Goal: Communication & Community: Answer question/provide support

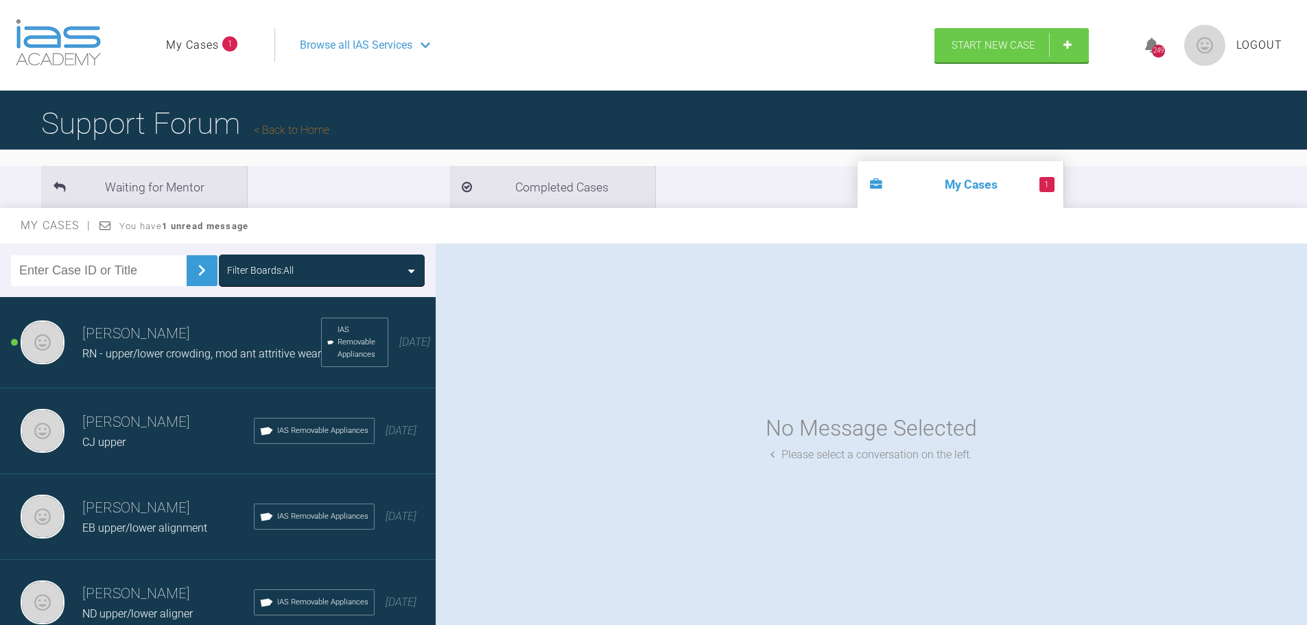
click at [142, 356] on span "RN - upper/lower crowding, mod ant attritive wear" at bounding box center [201, 353] width 239 height 13
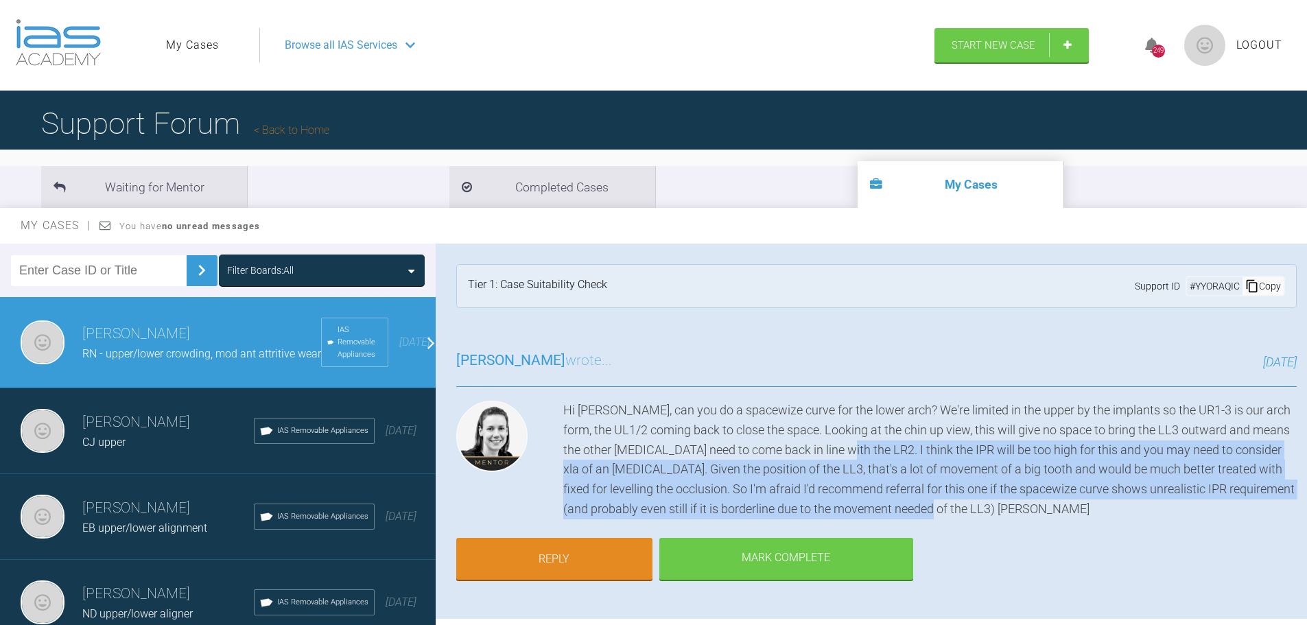
drag, startPoint x: 973, startPoint y: 514, endPoint x: 853, endPoint y: 453, distance: 134.4
click at [853, 453] on div "Hi [PERSON_NAME], can you do a spacewize curve for the lower arch? We're limite…" at bounding box center [929, 460] width 733 height 119
click at [901, 474] on div "Hi [PERSON_NAME], can you do a spacewize curve for the lower arch? We're limite…" at bounding box center [929, 460] width 733 height 119
click at [916, 490] on div "Hi [PERSON_NAME], can you do a spacewize curve for the lower arch? We're limite…" at bounding box center [929, 460] width 733 height 119
click at [620, 467] on div "Hi [PERSON_NAME], can you do a spacewize curve for the lower arch? We're limite…" at bounding box center [929, 460] width 733 height 119
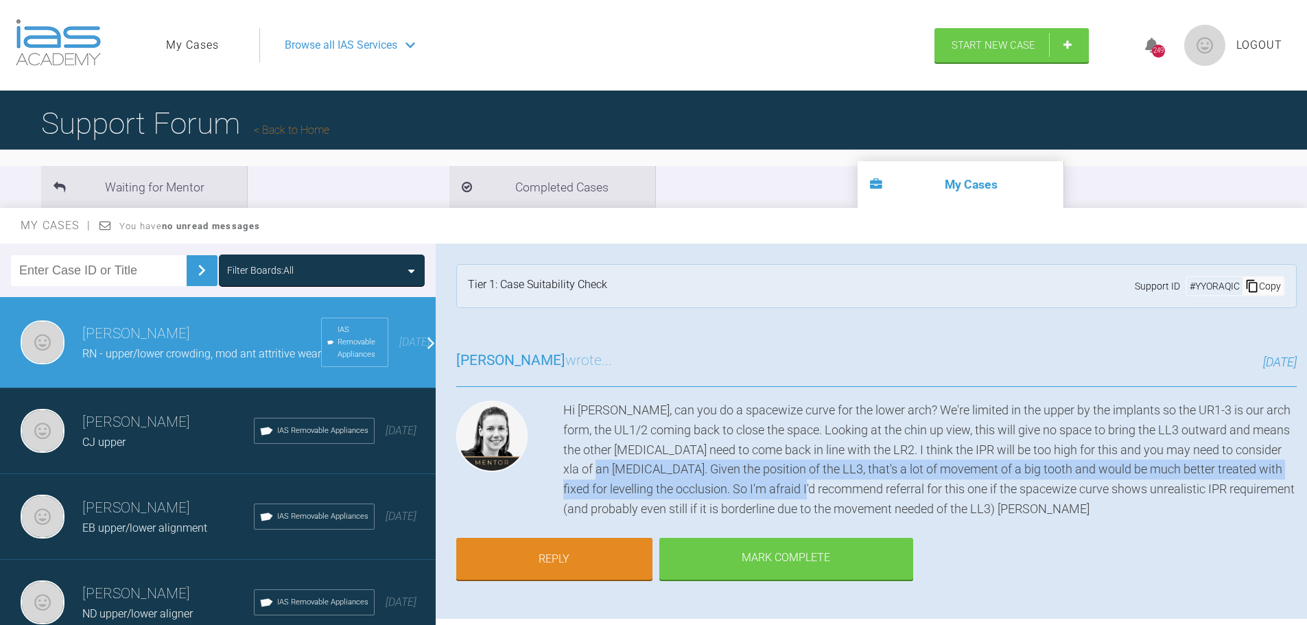
drag, startPoint x: 612, startPoint y: 467, endPoint x: 898, endPoint y: 499, distance: 287.8
click at [894, 498] on div "Hi [PERSON_NAME], can you do a spacewize curve for the lower arch? We're limite…" at bounding box center [929, 460] width 733 height 119
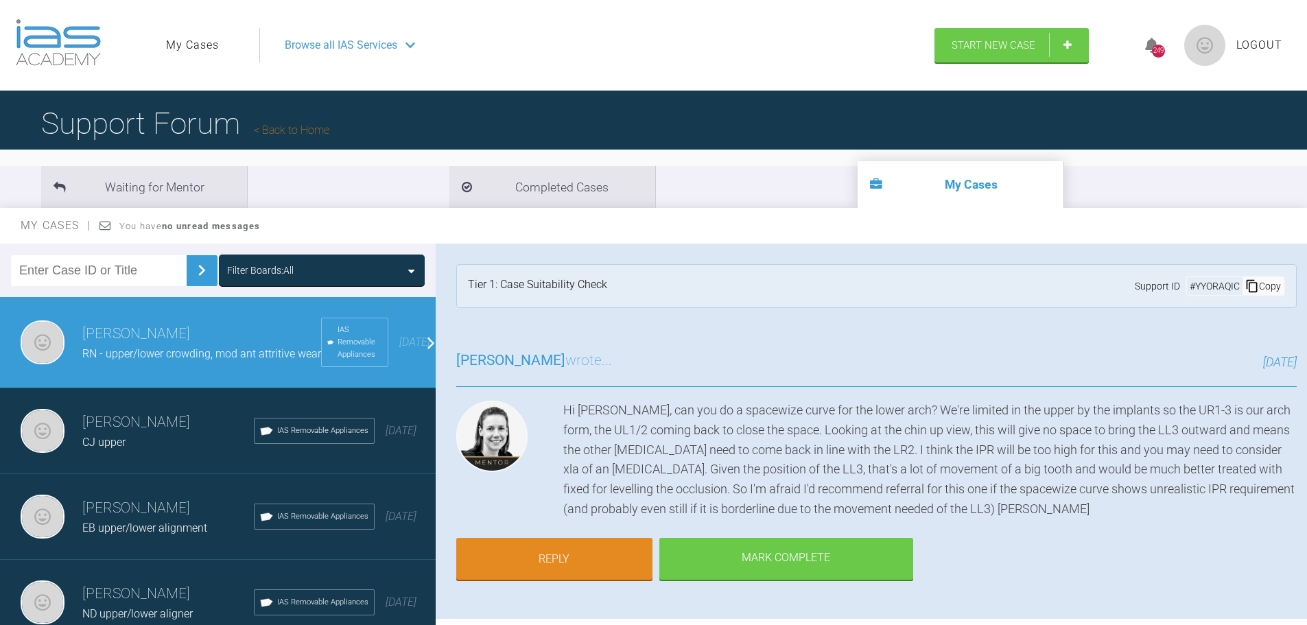
click at [898, 499] on div "Hi [PERSON_NAME], can you do a spacewize curve for the lower arch? We're limite…" at bounding box center [929, 460] width 733 height 119
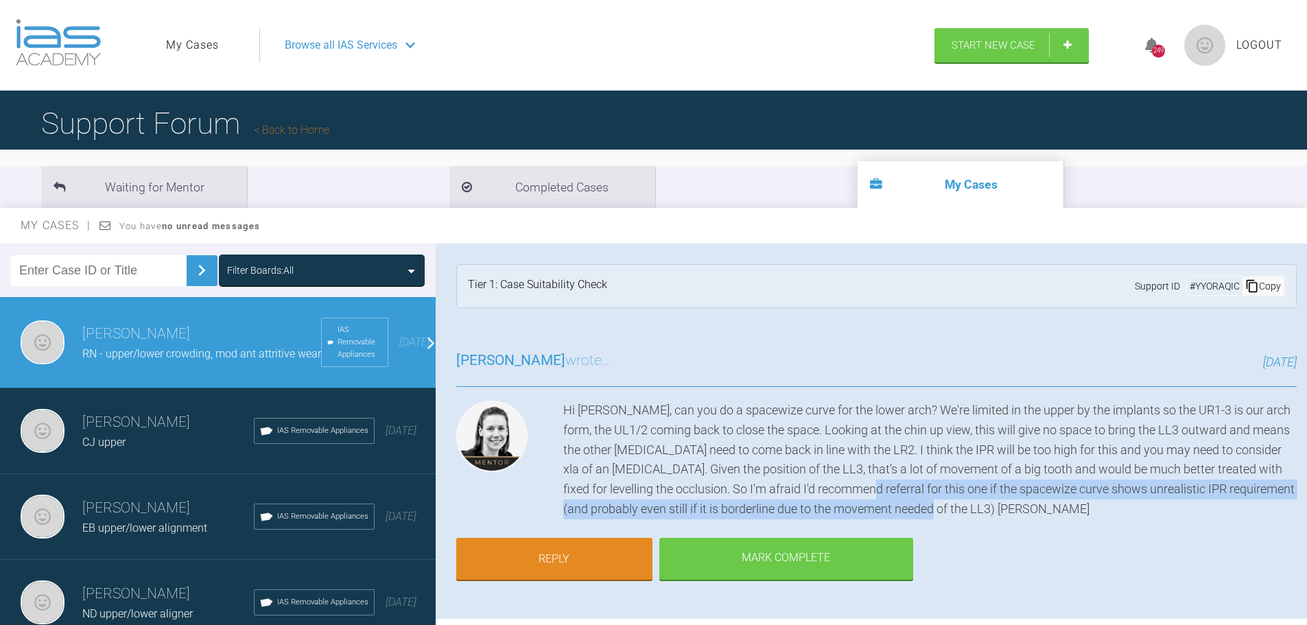
drag, startPoint x: 994, startPoint y: 506, endPoint x: 885, endPoint y: 482, distance: 111.7
click at [885, 482] on div "Hi [PERSON_NAME], can you do a spacewize curve for the lower arch? We're limite…" at bounding box center [929, 460] width 733 height 119
click at [963, 506] on div "Hi [PERSON_NAME], can you do a spacewize curve for the lower arch? We're limite…" at bounding box center [929, 460] width 733 height 119
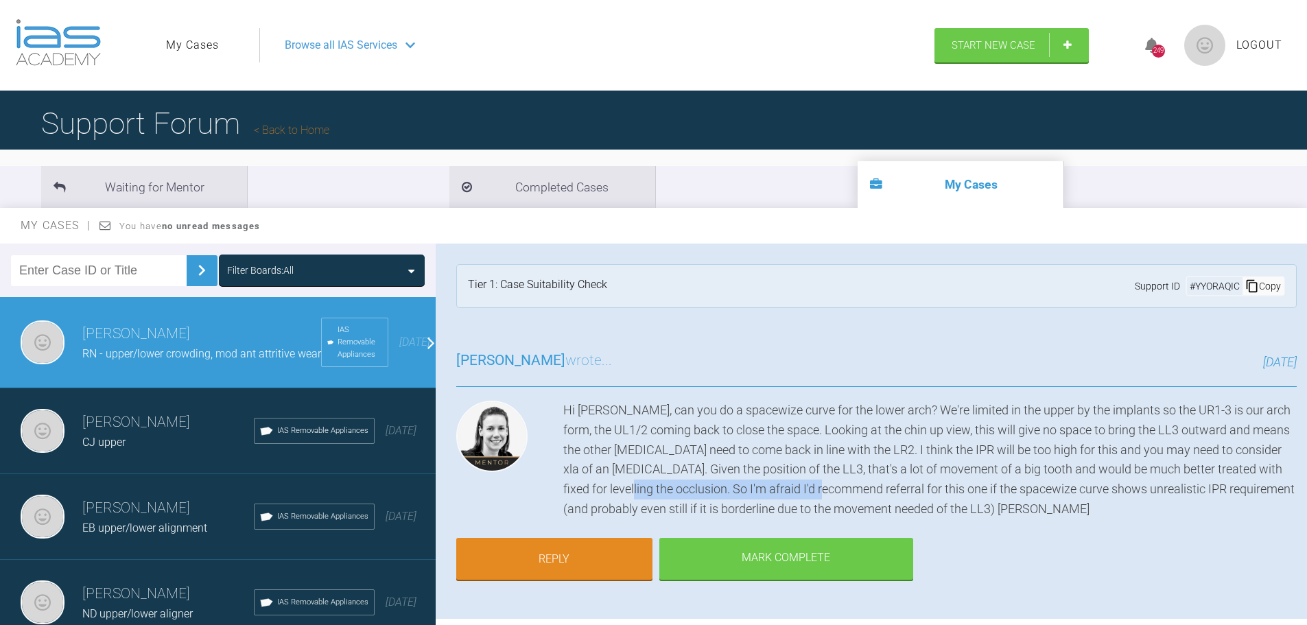
drag, startPoint x: 650, startPoint y: 492, endPoint x: 875, endPoint y: 499, distance: 224.4
click at [862, 496] on div "Hi [PERSON_NAME], can you do a spacewize curve for the lower arch? We're limite…" at bounding box center [929, 460] width 733 height 119
click at [875, 499] on div "Hi [PERSON_NAME], can you do a spacewize curve for the lower arch? We're limite…" at bounding box center [929, 460] width 733 height 119
drag, startPoint x: 759, startPoint y: 491, endPoint x: 908, endPoint y: 511, distance: 150.8
click at [887, 503] on div "Hi [PERSON_NAME], can you do a spacewize curve for the lower arch? We're limite…" at bounding box center [929, 460] width 733 height 119
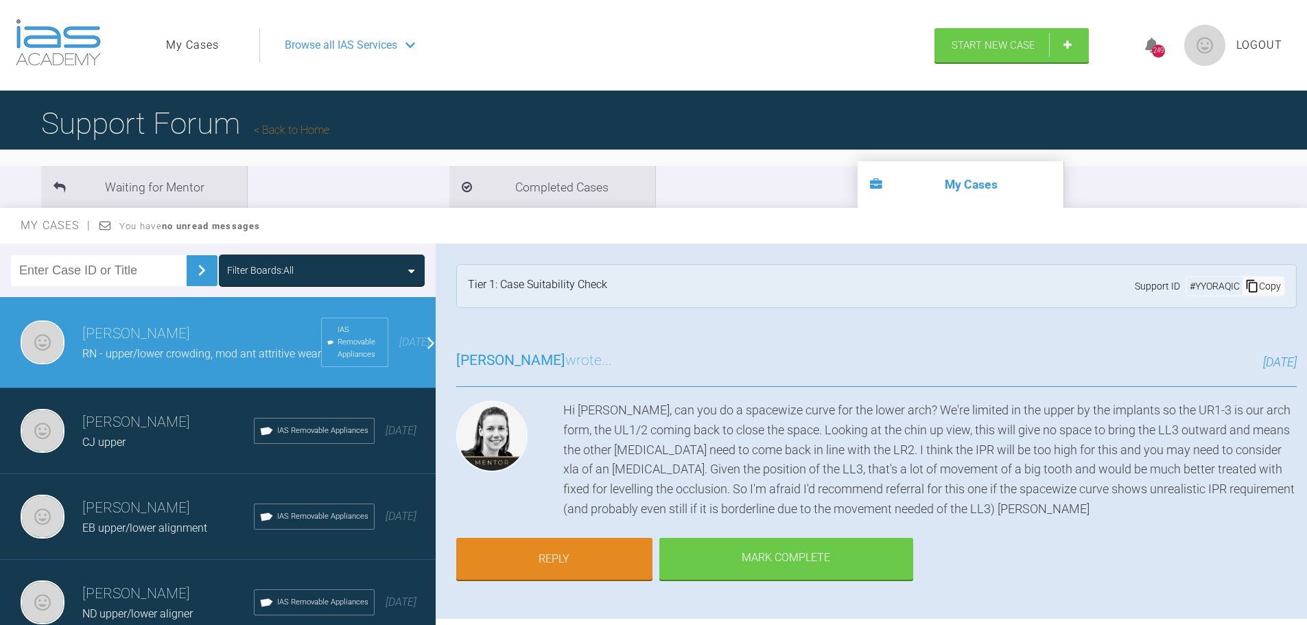
click at [911, 512] on div "Hi [PERSON_NAME], can you do a spacewize curve for the lower arch? We're limite…" at bounding box center [929, 460] width 733 height 119
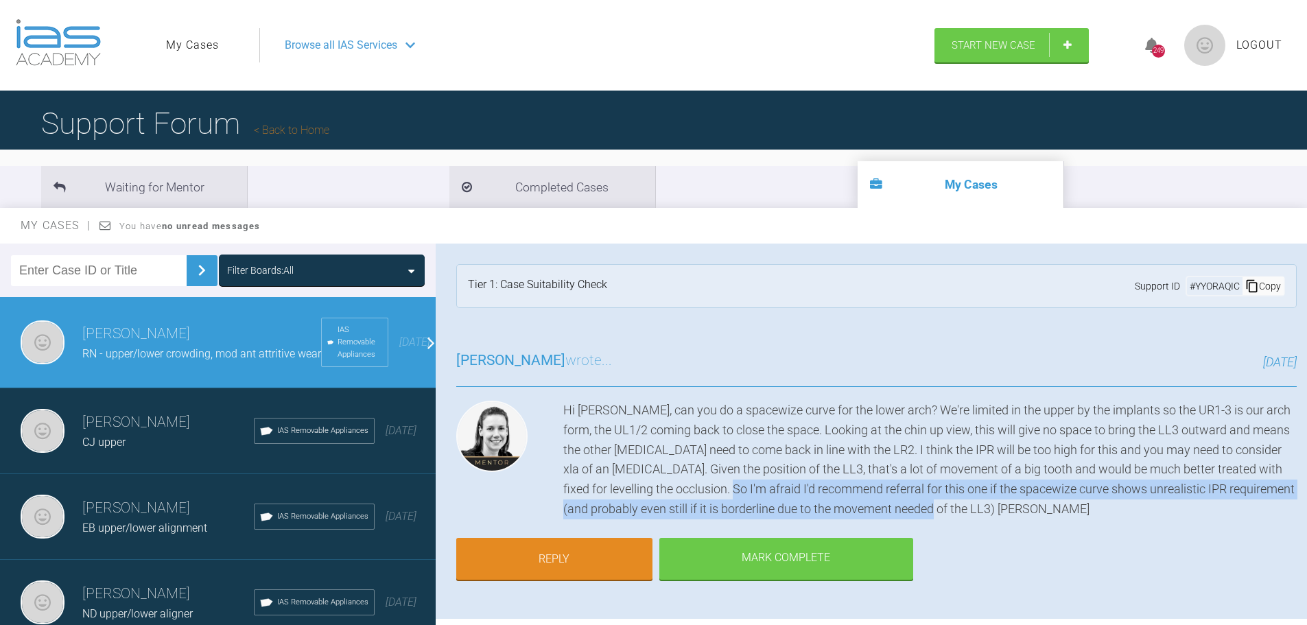
drag, startPoint x: 979, startPoint y: 506, endPoint x: 730, endPoint y: 487, distance: 249.7
click at [732, 487] on div "Hi [PERSON_NAME], can you do a spacewize curve for the lower arch? We're limite…" at bounding box center [929, 460] width 733 height 119
click at [782, 496] on div "Hi [PERSON_NAME], can you do a spacewize curve for the lower arch? We're limite…" at bounding box center [929, 460] width 733 height 119
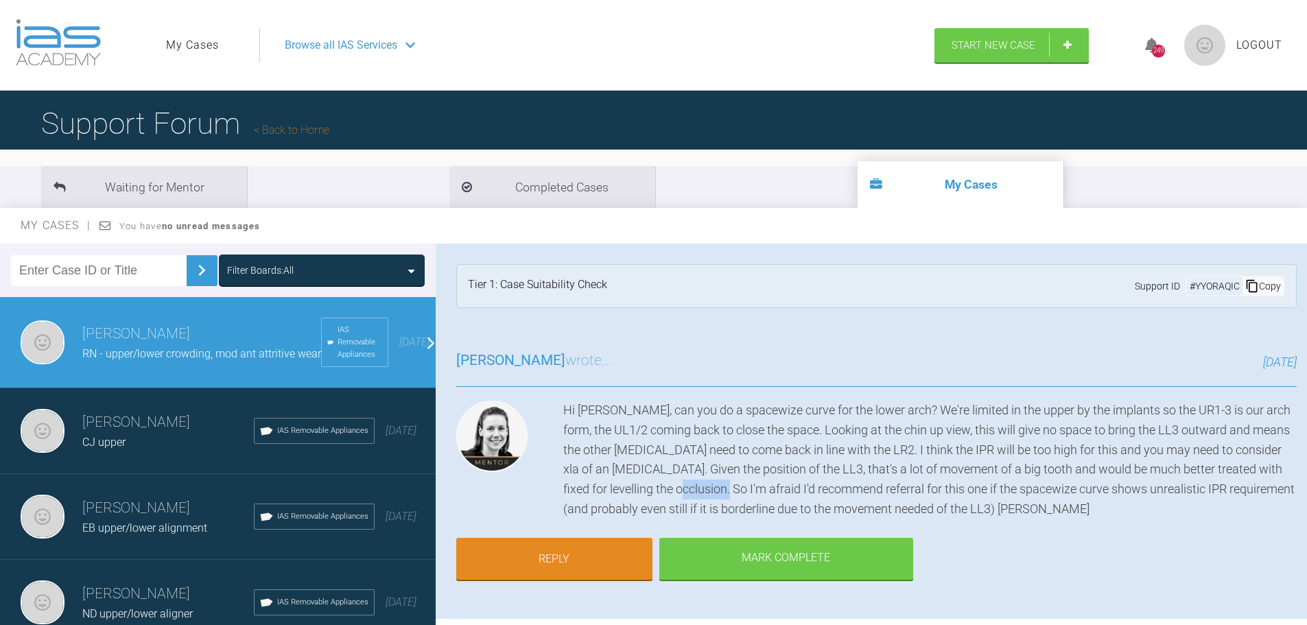
drag, startPoint x: 699, startPoint y: 492, endPoint x: 861, endPoint y: 503, distance: 162.2
click at [792, 501] on div "Hi [PERSON_NAME], can you do a spacewize curve for the lower arch? We're limite…" at bounding box center [929, 460] width 733 height 119
click at [877, 504] on div "Hi [PERSON_NAME], can you do a spacewize curve for the lower arch? We're limite…" at bounding box center [929, 460] width 733 height 119
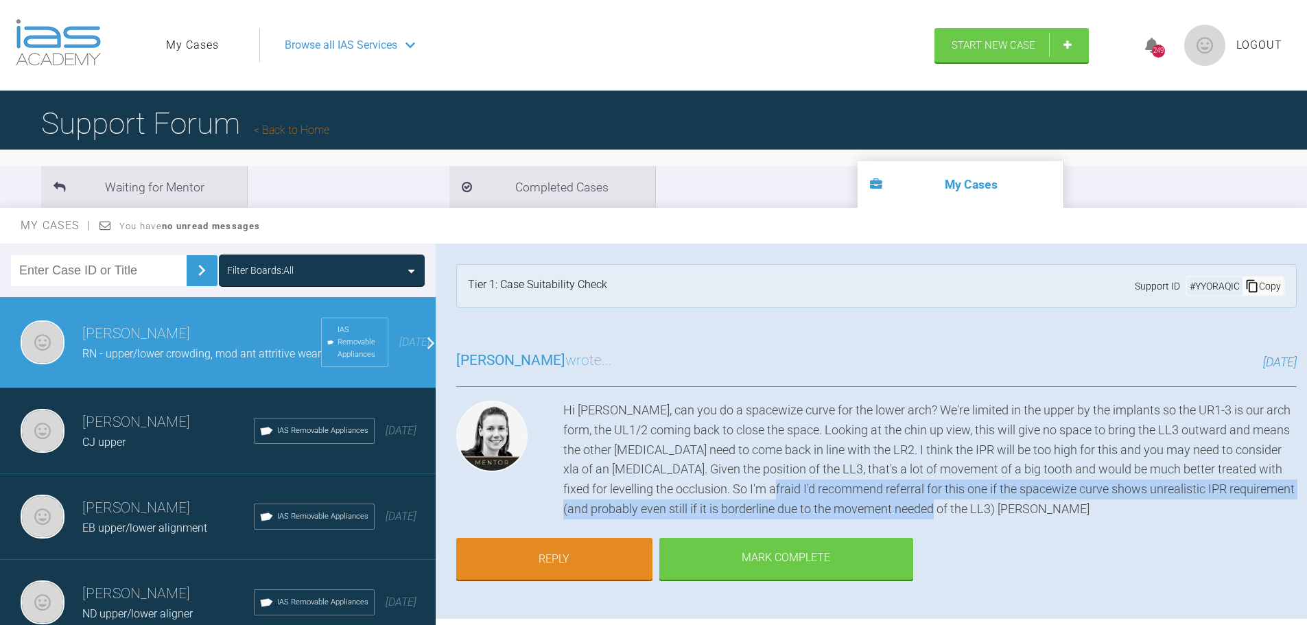
drag, startPoint x: 972, startPoint y: 507, endPoint x: 794, endPoint y: 489, distance: 178.5
click at [794, 489] on div "Hi [PERSON_NAME], can you do a spacewize curve for the lower arch? We're limite…" at bounding box center [929, 460] width 733 height 119
click at [902, 510] on div "Hi [PERSON_NAME], can you do a spacewize curve for the lower arch? We're limite…" at bounding box center [929, 460] width 733 height 119
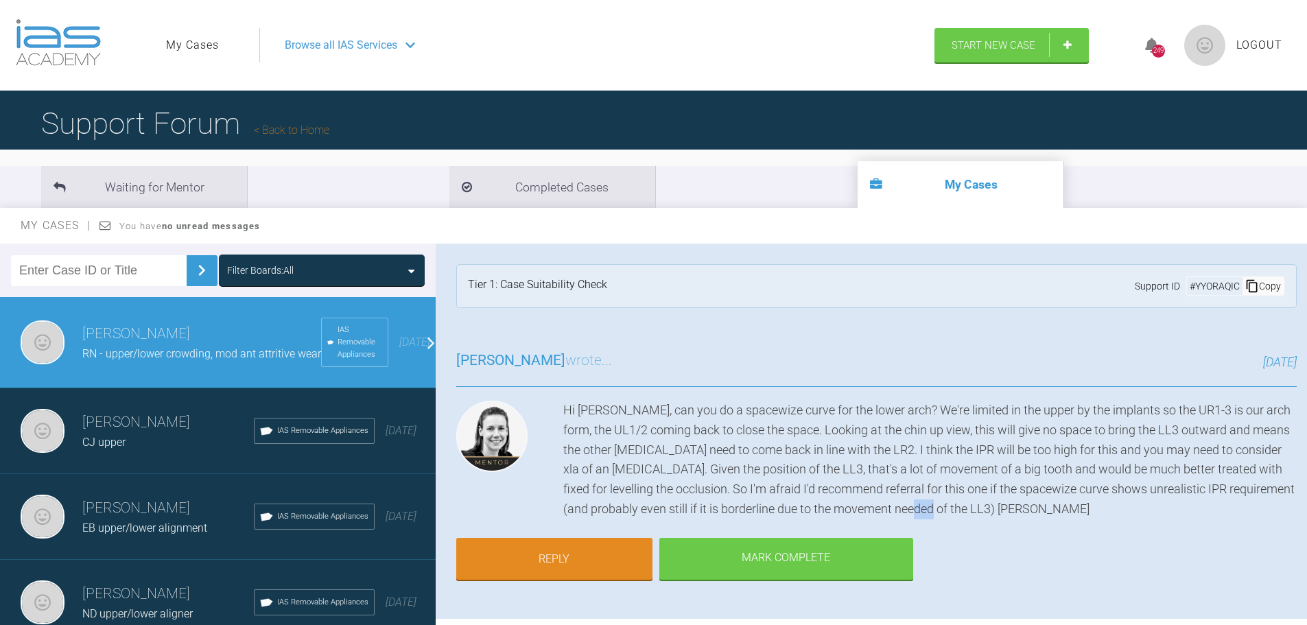
drag, startPoint x: 959, startPoint y: 505, endPoint x: 995, endPoint y: 504, distance: 36.4
click at [1001, 506] on div "Hi [PERSON_NAME], can you do a spacewize curve for the lower arch? We're limite…" at bounding box center [929, 460] width 733 height 119
click at [997, 504] on div "Hi [PERSON_NAME], can you do a spacewize curve for the lower arch? We're limite…" at bounding box center [929, 460] width 733 height 119
drag, startPoint x: 594, startPoint y: 508, endPoint x: 689, endPoint y: 513, distance: 95.5
click at [682, 512] on div "Hi [PERSON_NAME], can you do a spacewize curve for the lower arch? We're limite…" at bounding box center [929, 460] width 733 height 119
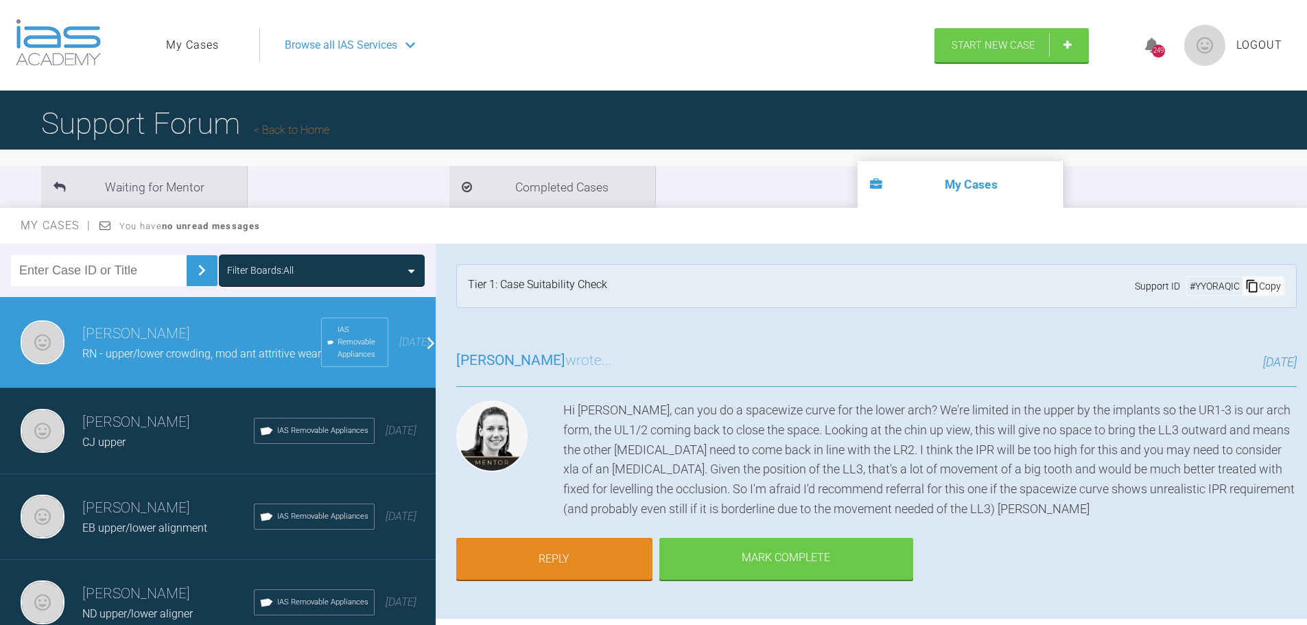
click at [689, 513] on div "Hi [PERSON_NAME], can you do a spacewize curve for the lower arch? We're limite…" at bounding box center [929, 460] width 733 height 119
drag, startPoint x: 700, startPoint y: 514, endPoint x: 821, endPoint y: 514, distance: 120.7
click at [821, 514] on div "Hi [PERSON_NAME], can you do a spacewize curve for the lower arch? We're limite…" at bounding box center [929, 460] width 733 height 119
click at [822, 514] on div "Hi [PERSON_NAME], can you do a spacewize curve for the lower arch? We're limite…" at bounding box center [929, 460] width 733 height 119
click at [570, 555] on link "Reply" at bounding box center [554, 560] width 196 height 43
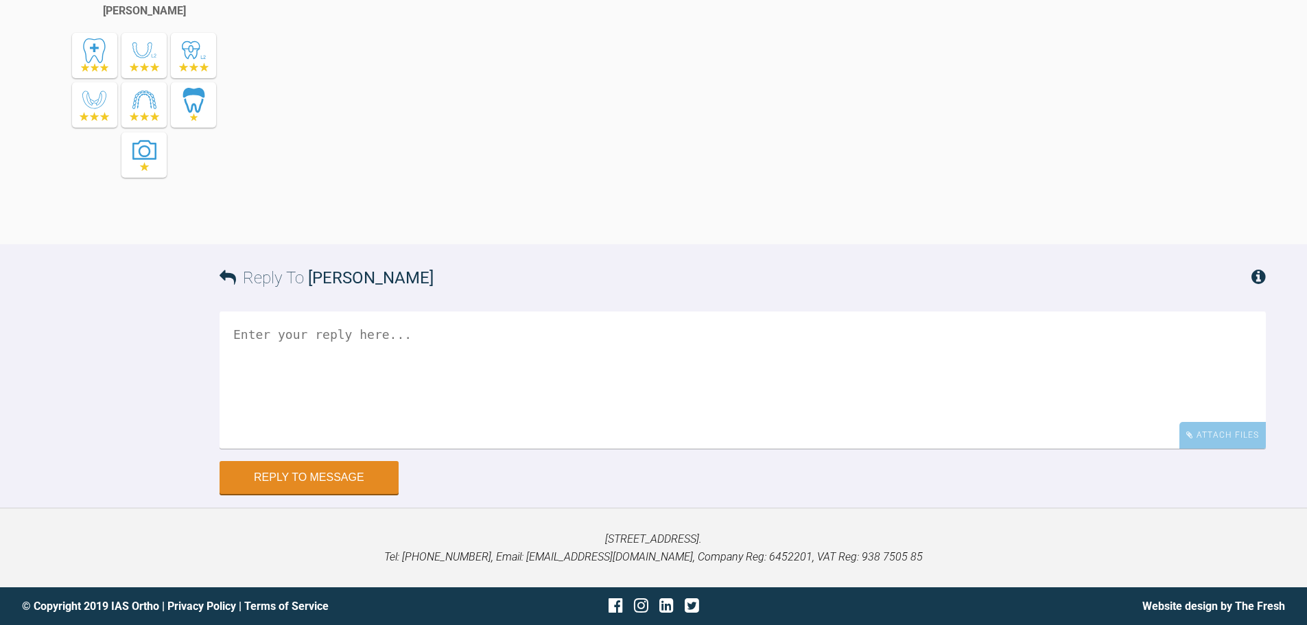
scroll to position [1685, 0]
click at [430, 364] on textarea at bounding box center [742, 379] width 1046 height 137
click at [236, 371] on textarea "Hi [PERSON_NAME], thats great advice thank you." at bounding box center [742, 379] width 1046 height 137
click at [449, 379] on textarea "Hi [PERSON_NAME], Thats great advice thank you." at bounding box center [742, 379] width 1046 height 137
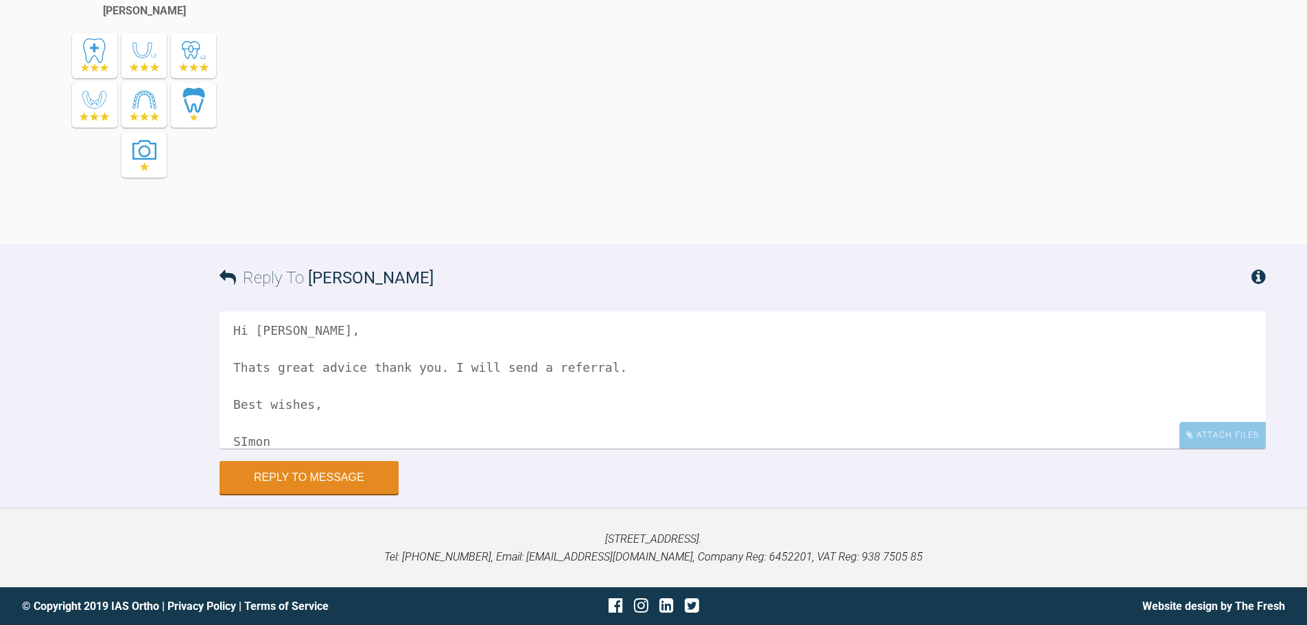
click at [249, 438] on textarea "Hi [PERSON_NAME], Thats great advice thank you. I will send a referral. Best wi…" at bounding box center [742, 379] width 1046 height 137
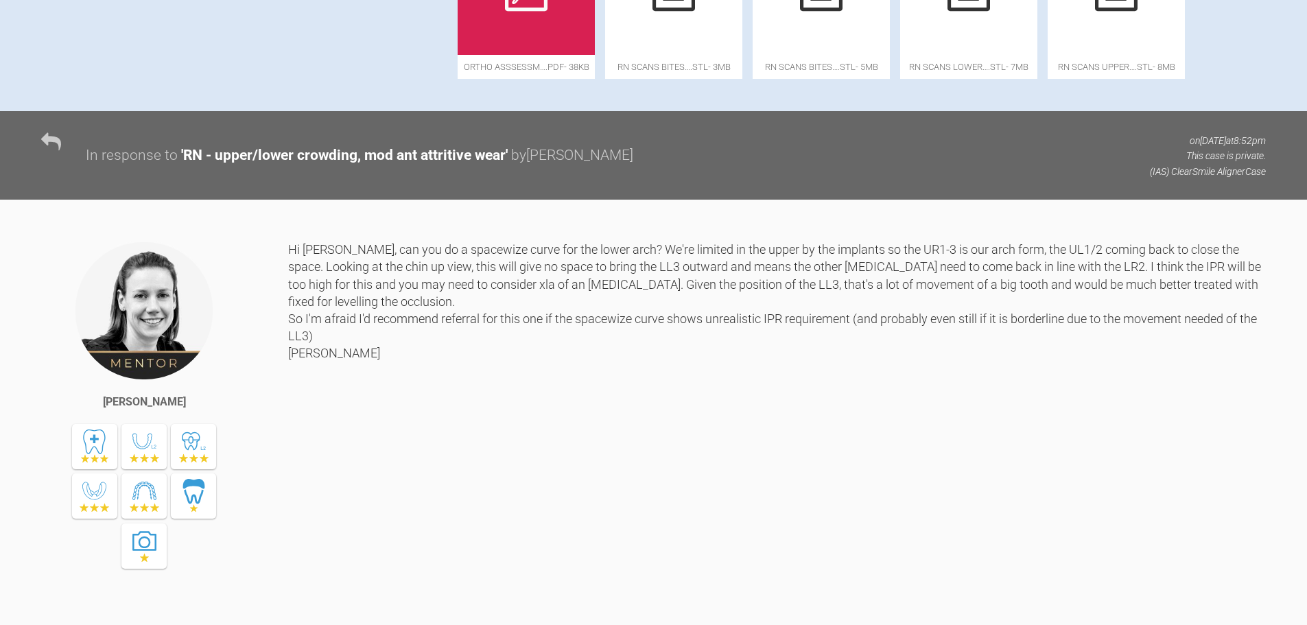
scroll to position [840, 0]
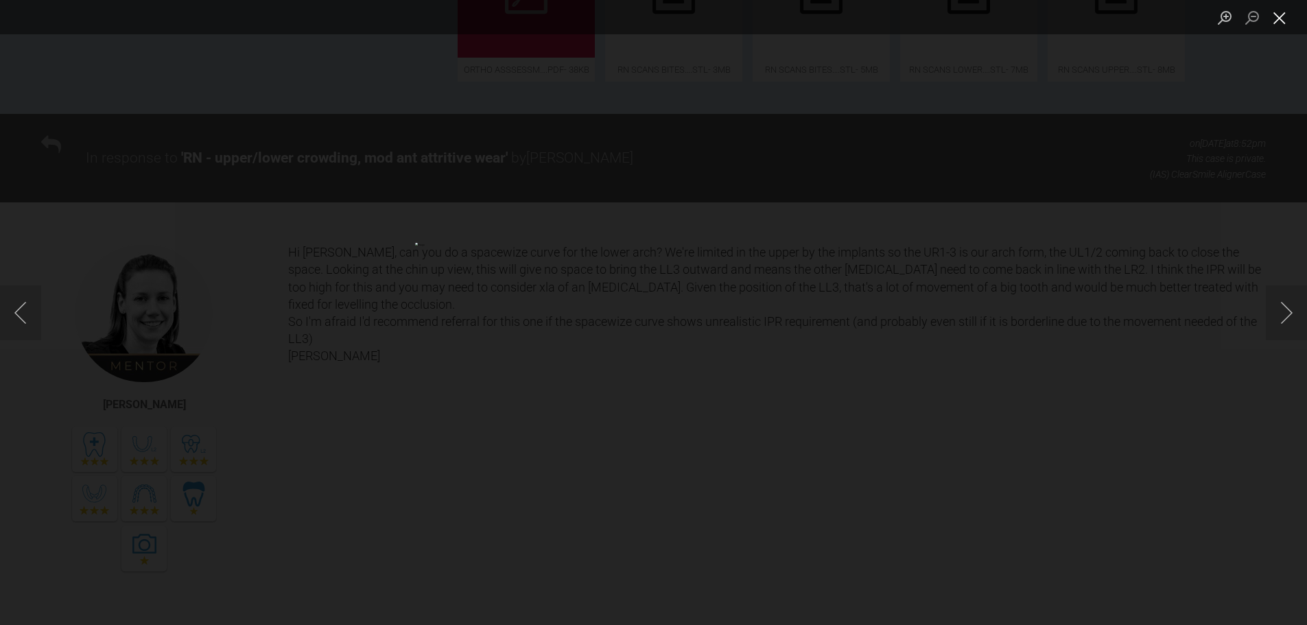
click at [1285, 23] on button "Close lightbox" at bounding box center [1278, 17] width 27 height 24
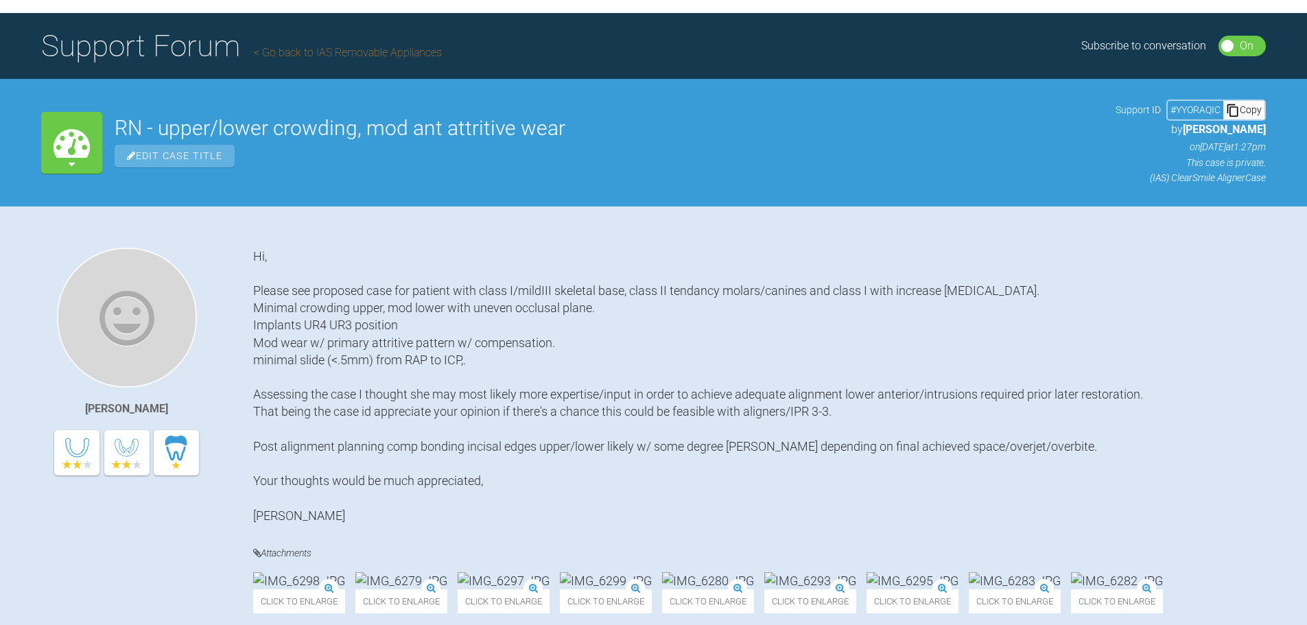
scroll to position [0, 0]
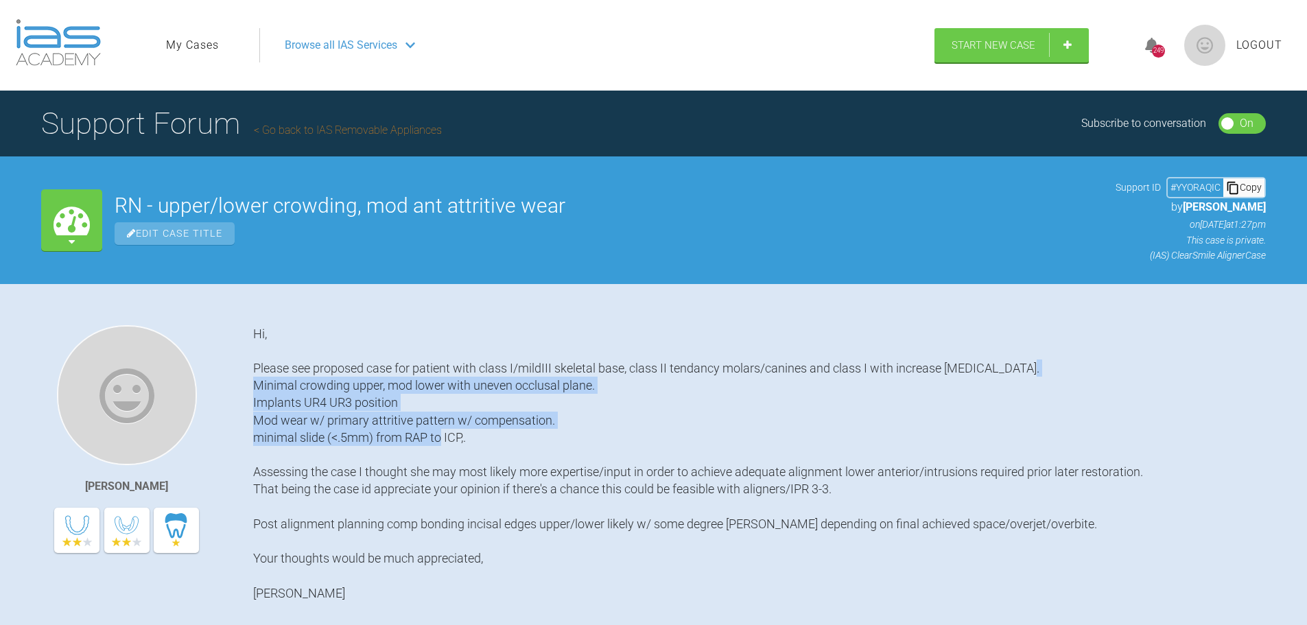
drag, startPoint x: 283, startPoint y: 392, endPoint x: 586, endPoint y: 451, distance: 308.2
click at [583, 450] on div "Hi, Please see proposed case for patient with class I/mildIII skeletal base, cl…" at bounding box center [759, 463] width 1012 height 276
click at [586, 451] on div "Hi, Please see proposed case for patient with class I/mildIII skeletal base, cl…" at bounding box center [759, 463] width 1012 height 276
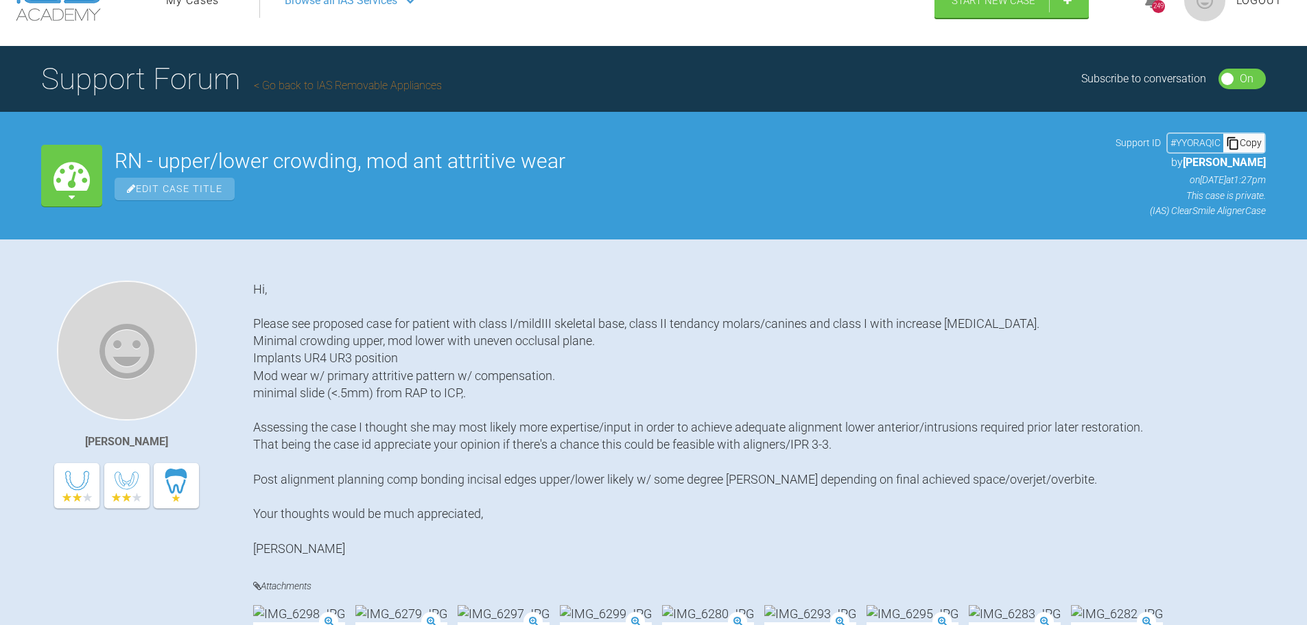
scroll to position [69, 0]
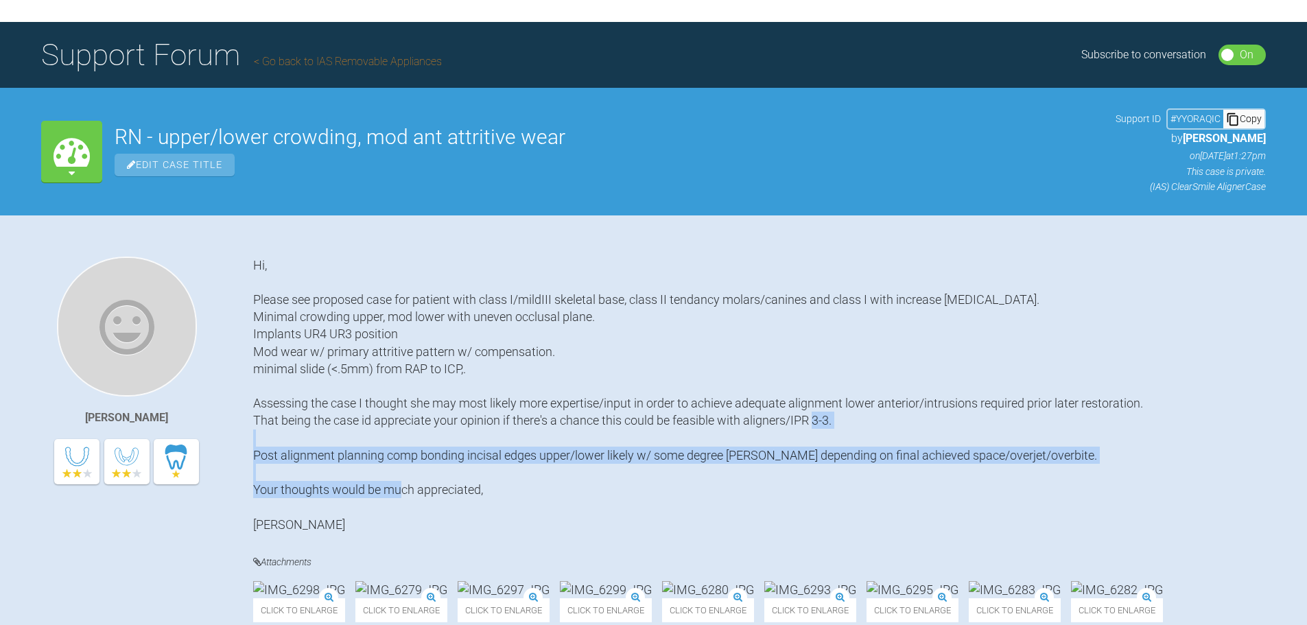
drag, startPoint x: 498, startPoint y: 484, endPoint x: 359, endPoint y: 471, distance: 139.9
click at [282, 443] on div "Hi, Please see proposed case for patient with class I/mildIII skeletal base, cl…" at bounding box center [759, 395] width 1012 height 276
click at [547, 492] on div "Hi, Please see proposed case for patient with class I/mildIII skeletal base, cl…" at bounding box center [759, 395] width 1012 height 276
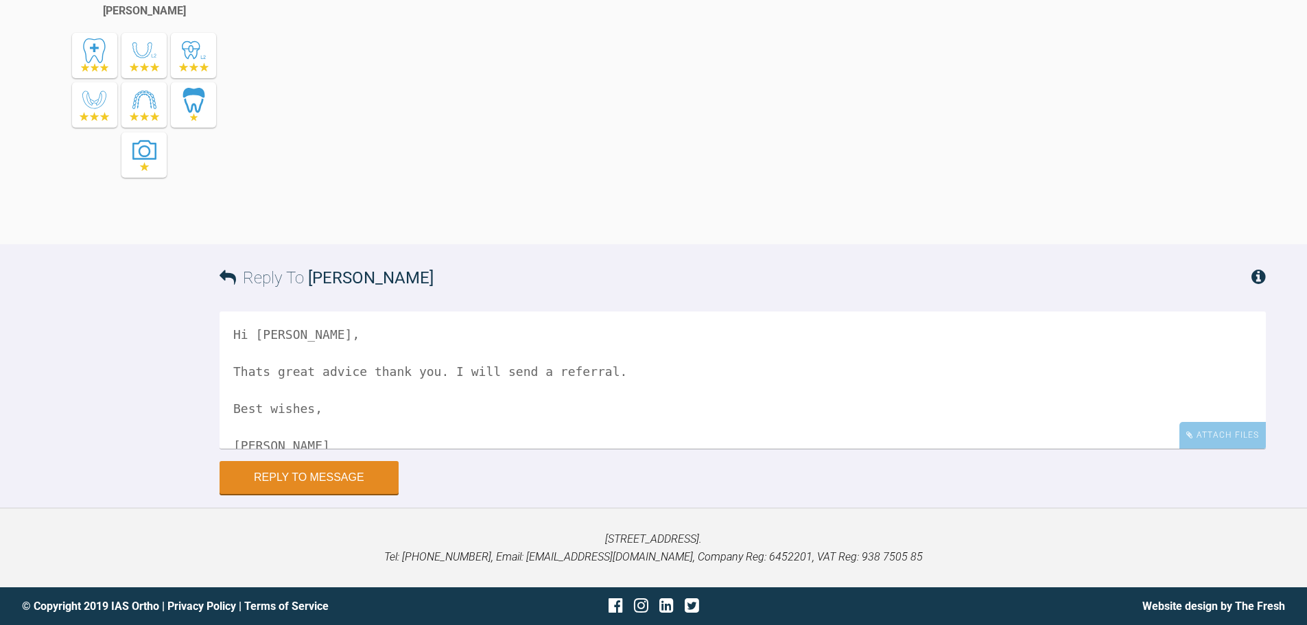
scroll to position [1646, 0]
click at [261, 411] on textarea "Hi [PERSON_NAME], Thats great advice thank you. I will send a referral. Best wi…" at bounding box center [742, 379] width 1046 height 137
type textarea "Hi [PERSON_NAME], That's great advice thank you. I will send a referral. Best w…"
click at [310, 495] on button "Reply to Message" at bounding box center [308, 478] width 179 height 33
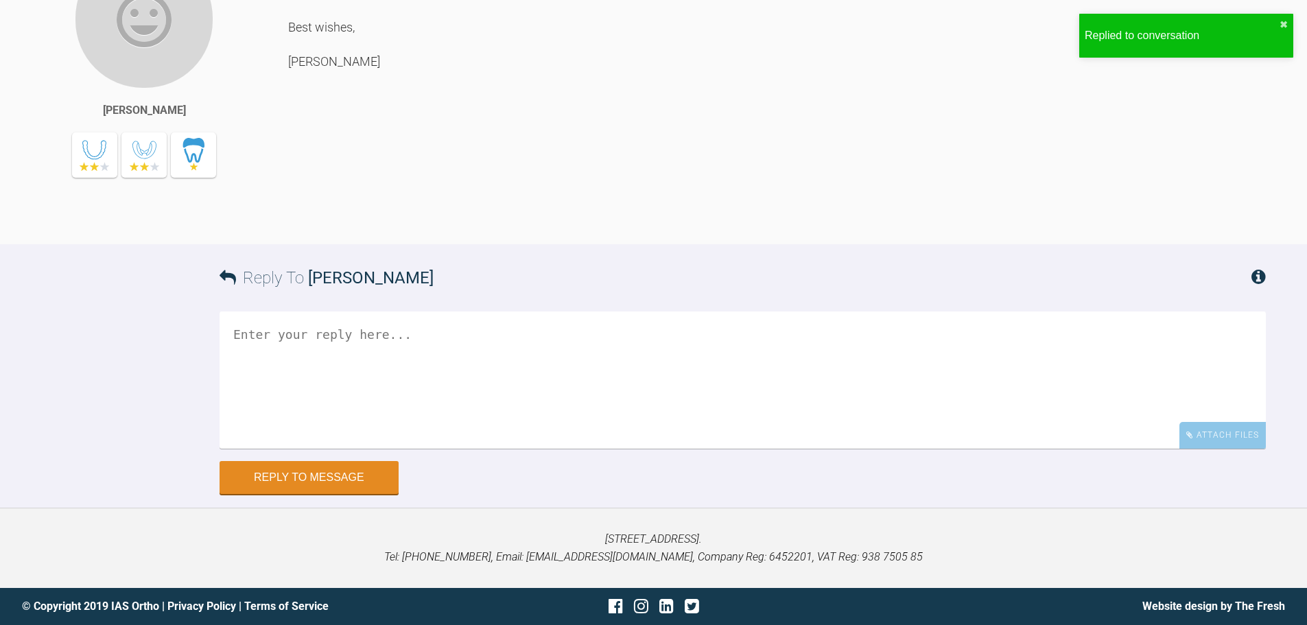
scroll to position [2111, 0]
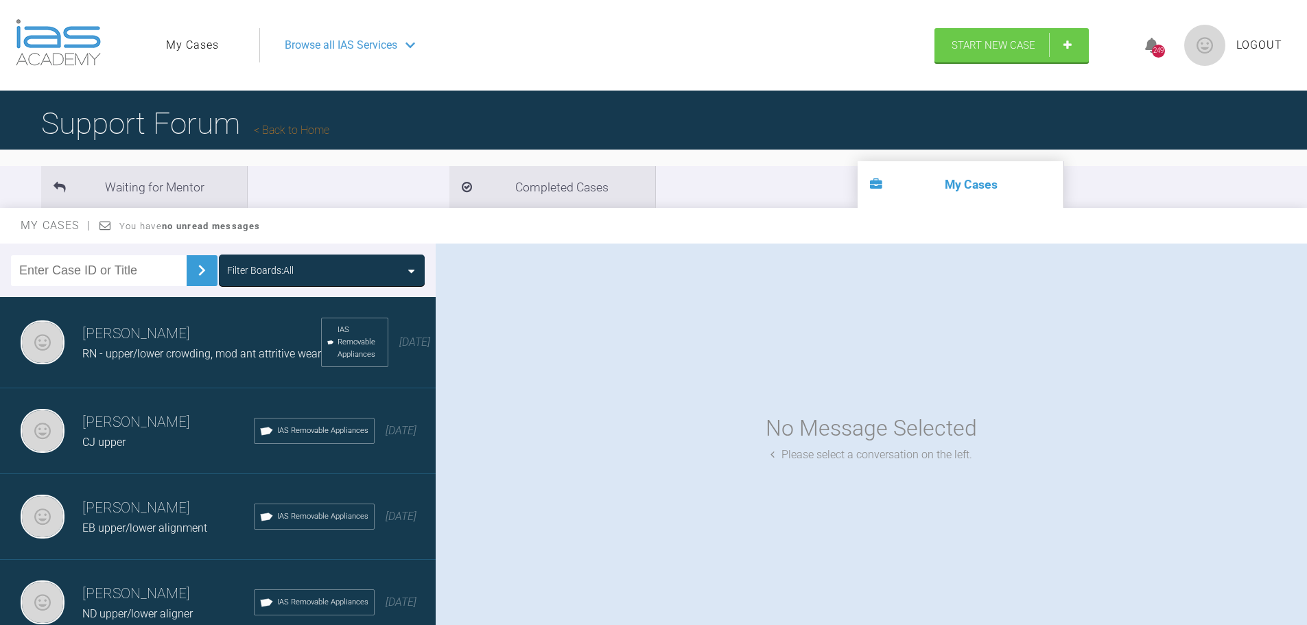
click at [117, 525] on span "EB upper/lower alignment" at bounding box center [144, 527] width 125 height 13
